Goal: Task Accomplishment & Management: Manage account settings

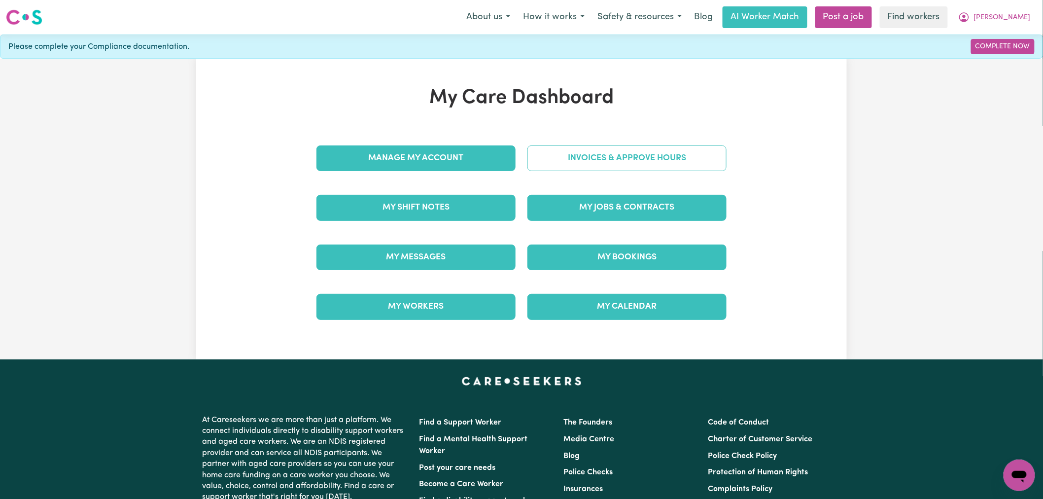
click at [621, 154] on link "Invoices & Approve Hours" at bounding box center [626, 158] width 199 height 26
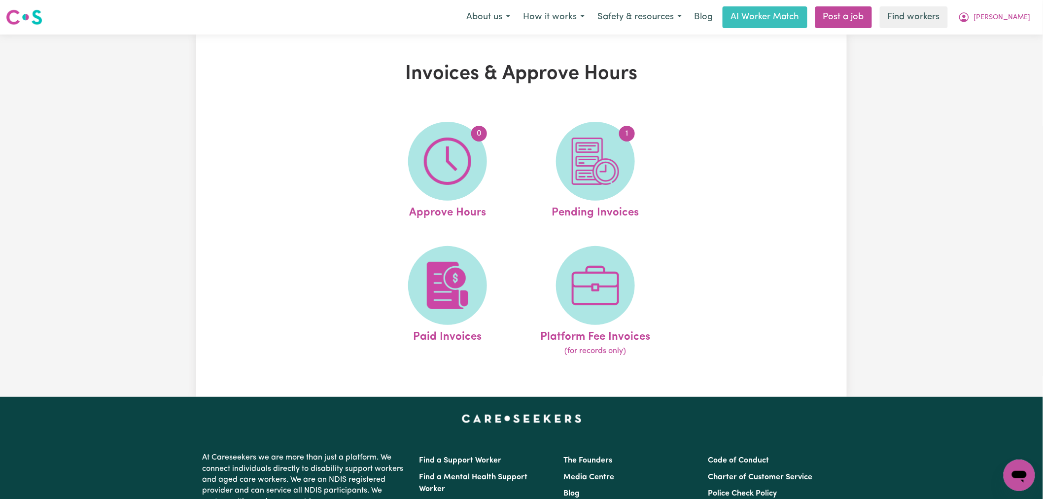
click at [621, 154] on span "1" at bounding box center [595, 161] width 79 height 79
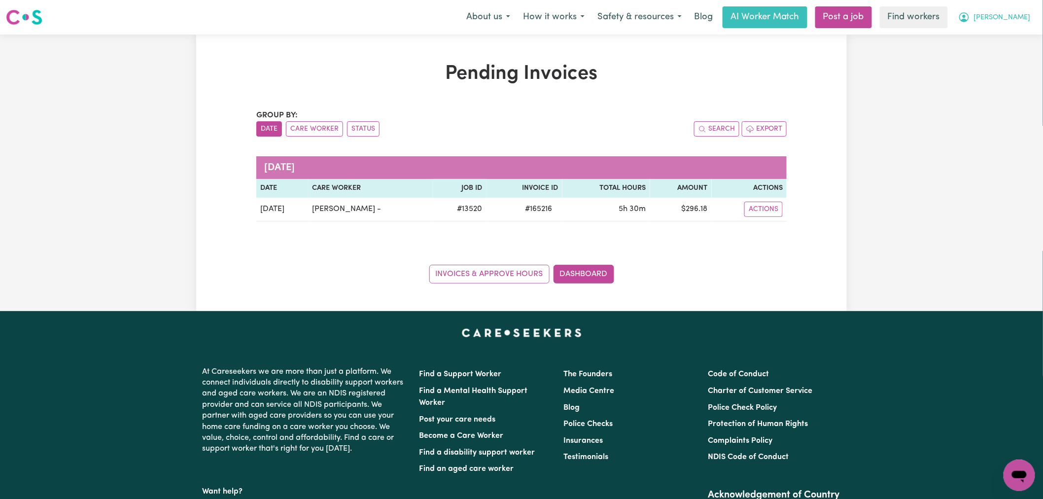
click at [1012, 15] on span "[PERSON_NAME]" at bounding box center [1002, 17] width 57 height 11
click at [1016, 40] on link "My Dashboard" at bounding box center [997, 38] width 78 height 19
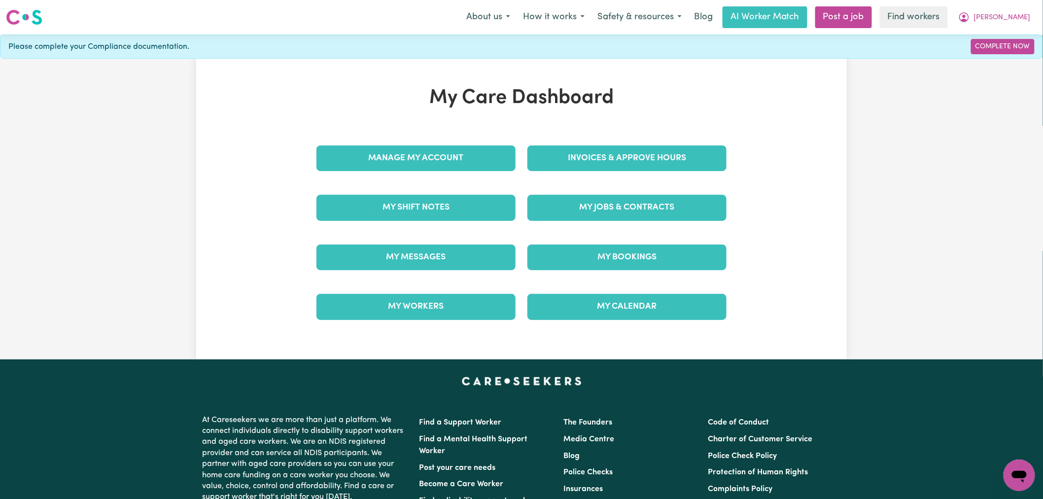
click at [639, 173] on div "Invoices & Approve Hours" at bounding box center [626, 158] width 211 height 49
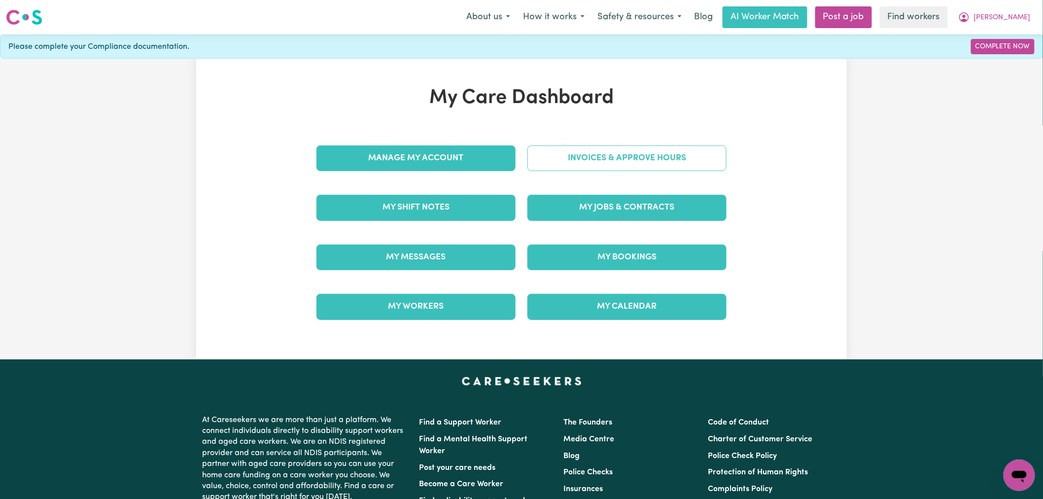
click at [640, 163] on link "Invoices & Approve Hours" at bounding box center [626, 158] width 199 height 26
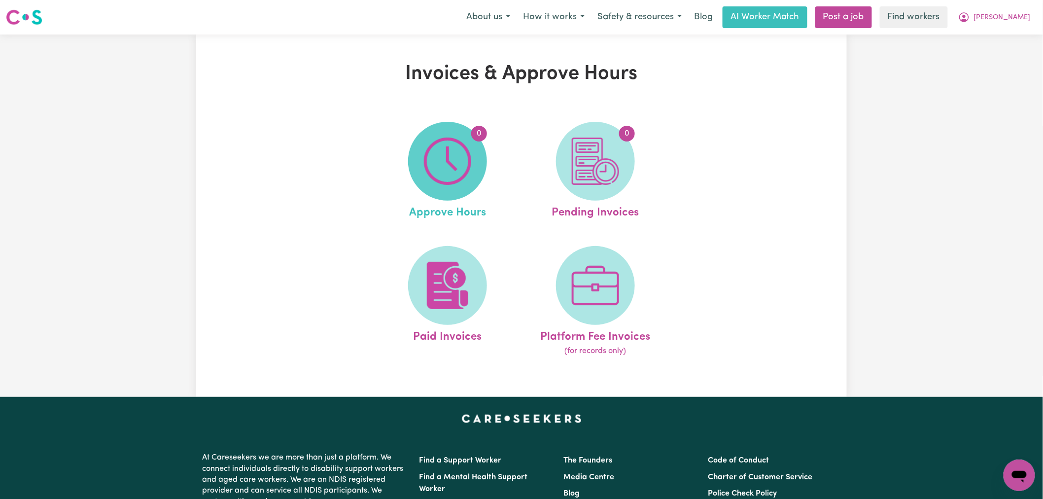
click at [441, 181] on img at bounding box center [447, 160] width 47 height 47
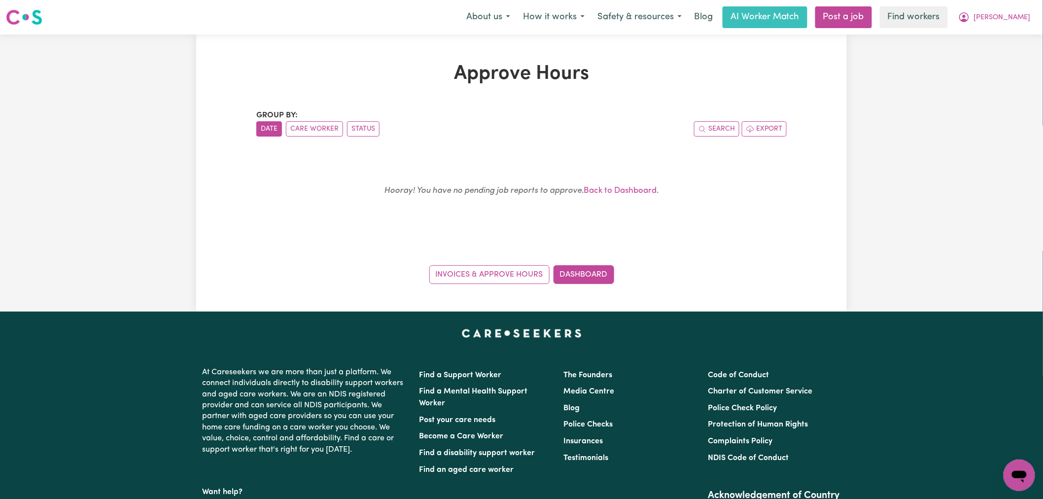
drag, startPoint x: 1003, startPoint y: 15, endPoint x: 1005, endPoint y: 28, distance: 12.6
click at [1004, 16] on button "[PERSON_NAME]" at bounding box center [993, 17] width 85 height 21
click at [1005, 35] on link "My Dashboard" at bounding box center [997, 38] width 78 height 19
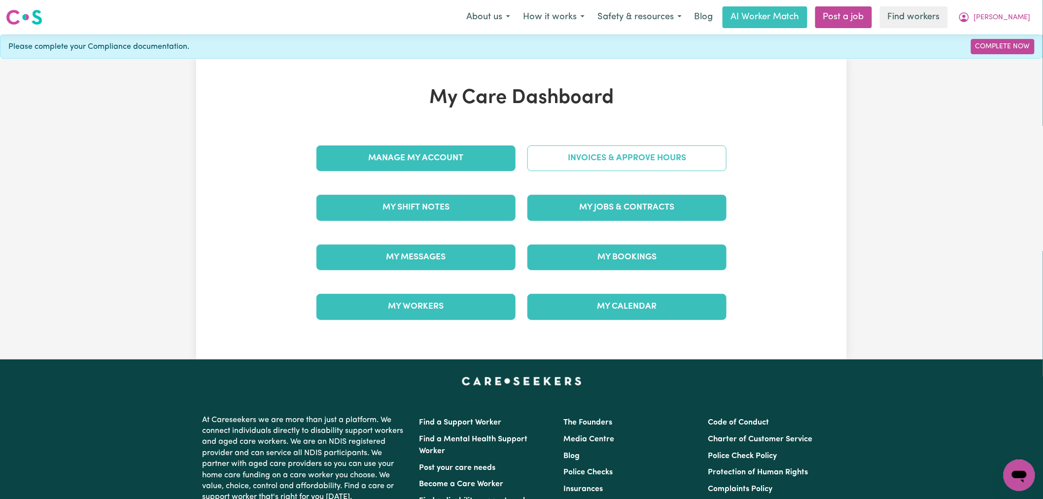
click at [643, 152] on link "Invoices & Approve Hours" at bounding box center [626, 158] width 199 height 26
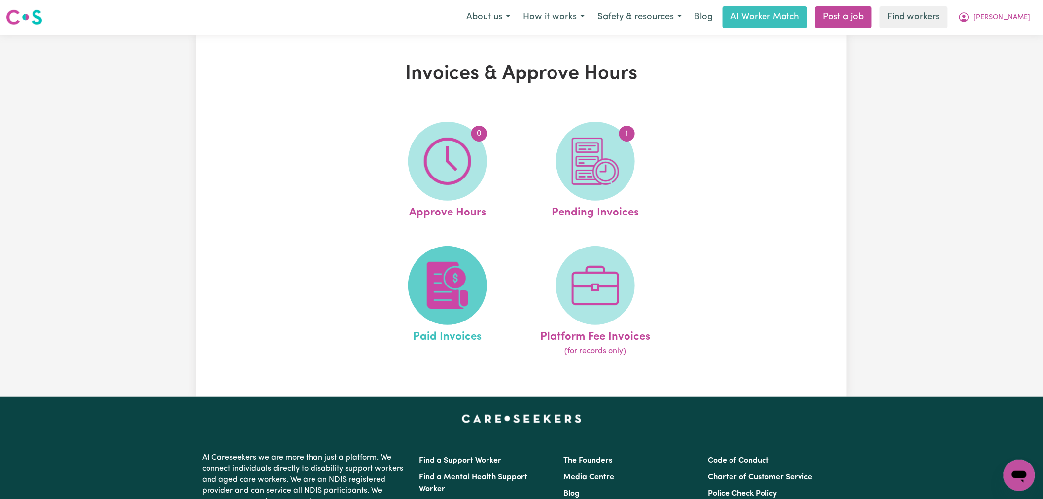
click at [454, 272] on img at bounding box center [447, 285] width 47 height 47
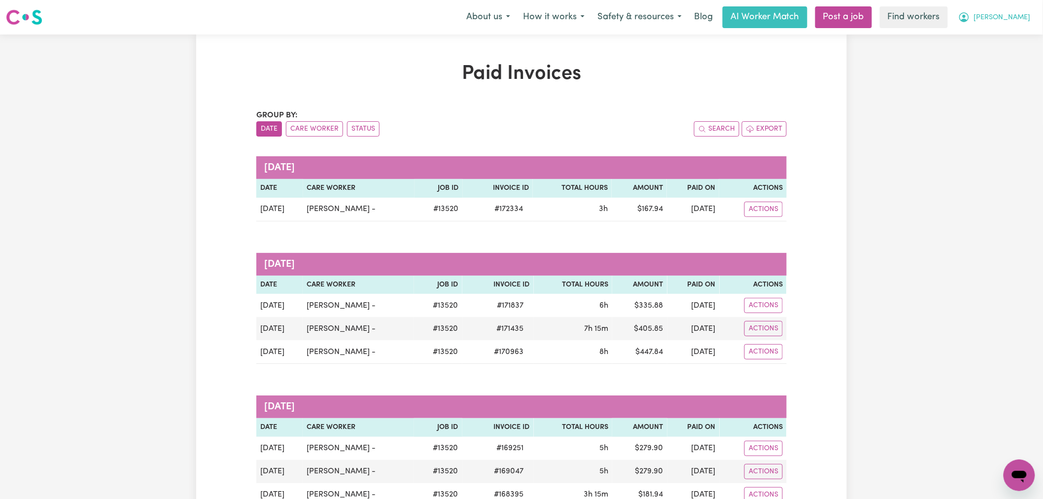
drag, startPoint x: 1028, startPoint y: 10, endPoint x: 1028, endPoint y: 21, distance: 10.8
click at [1028, 10] on button "[PERSON_NAME]" at bounding box center [993, 17] width 85 height 21
click at [1002, 57] on link "Logout" at bounding box center [997, 56] width 78 height 19
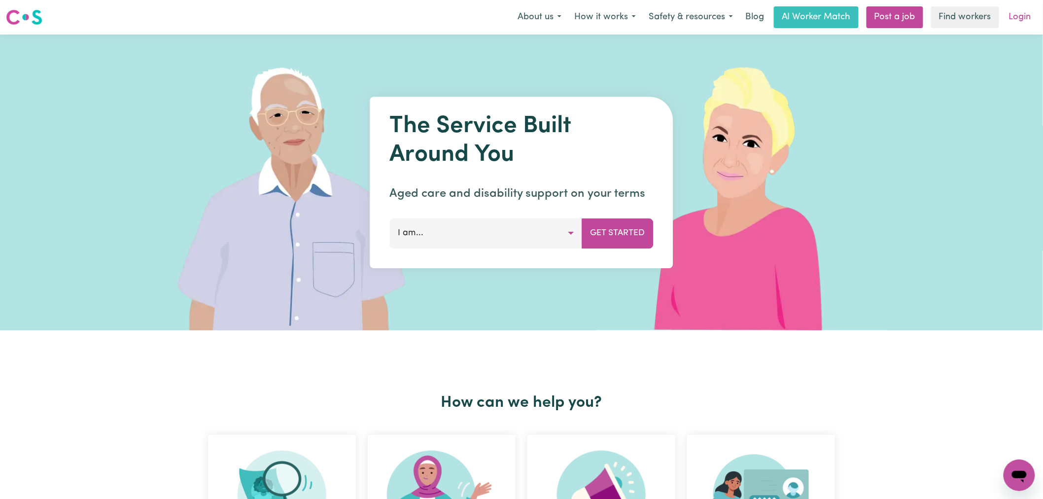
click at [1023, 6] on link "Login" at bounding box center [1020, 17] width 34 height 22
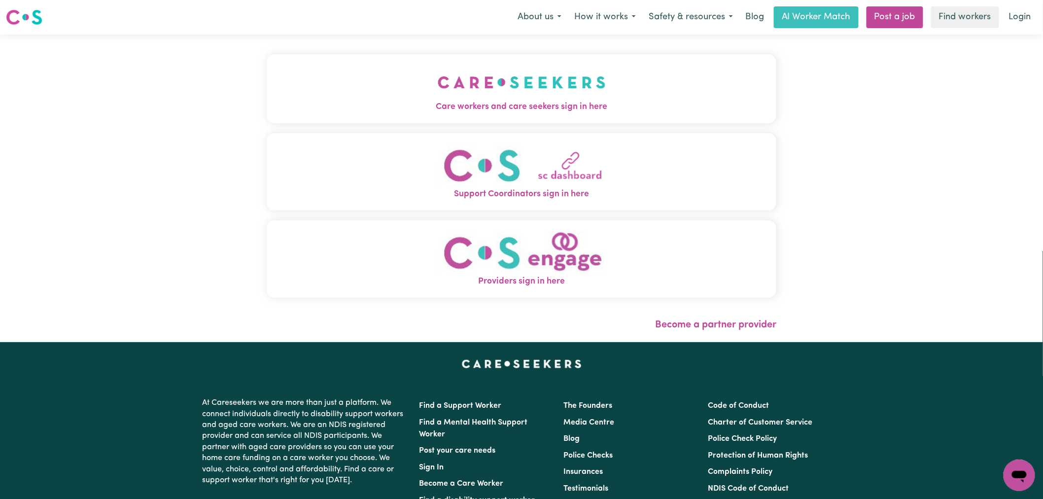
click at [274, 109] on span "Care workers and care seekers sign in here" at bounding box center [521, 107] width 509 height 13
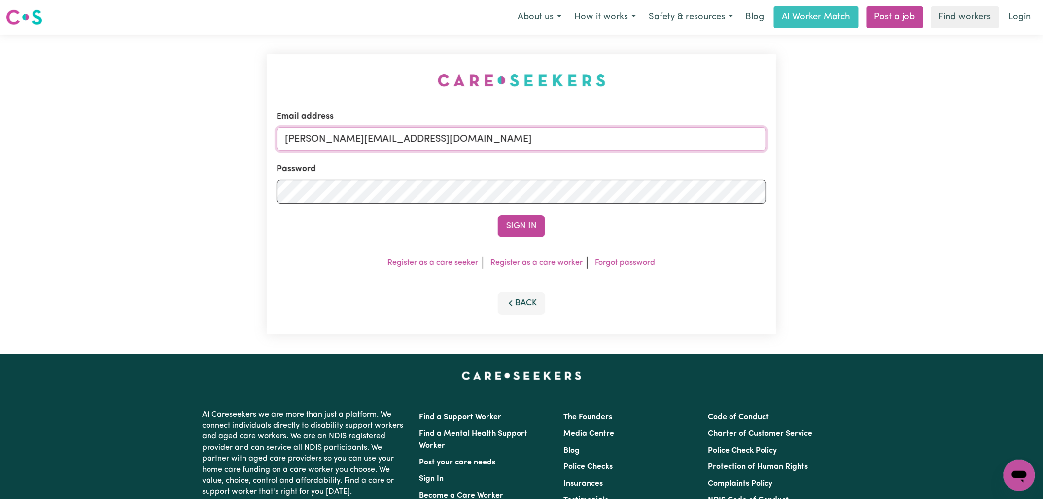
click at [495, 146] on input "[PERSON_NAME][EMAIL_ADDRESS][DOMAIN_NAME]" at bounding box center [521, 139] width 490 height 24
drag, startPoint x: 523, startPoint y: 145, endPoint x: 336, endPoint y: 140, distance: 187.3
click at [336, 140] on input "superuser~ [EMAIL_ADDRESS][DOMAIN_NAME]" at bounding box center [521, 139] width 490 height 24
type input "superuser~[EMAIL_ADDRESS][DOMAIN_NAME]"
click at [519, 224] on button "Sign In" at bounding box center [521, 226] width 47 height 22
